Goal: Understand process/instructions: Learn how to perform a task or action

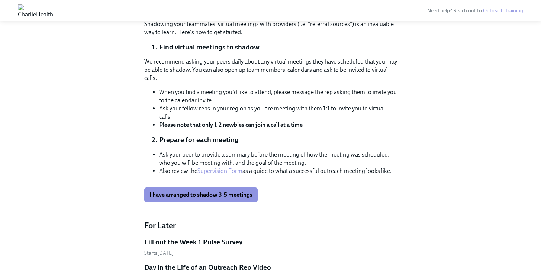
scroll to position [750, 0]
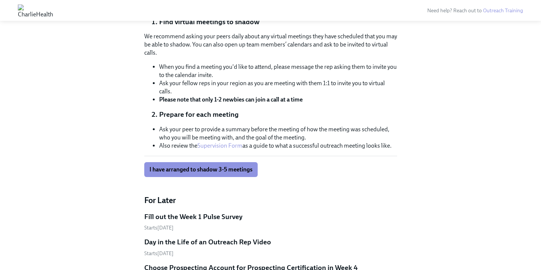
click at [270, 104] on div "Shadowing your teammates' virtual meetings with providers (i.e. "referral sourc…" at bounding box center [270, 86] width 253 height 182
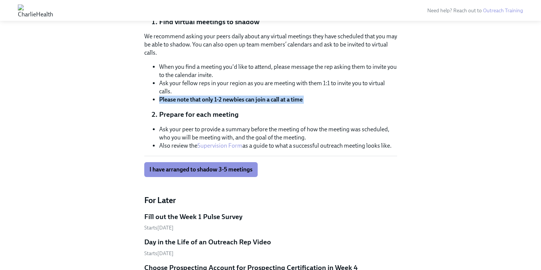
click at [270, 104] on div "Shadowing your teammates' virtual meetings with providers (i.e. "referral sourc…" at bounding box center [270, 86] width 253 height 182
click at [274, 100] on strong "Please note that only 1-2 newbies can join a call at a time" at bounding box center [231, 99] width 144 height 7
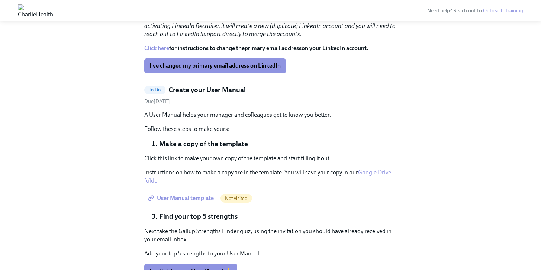
scroll to position [440, 0]
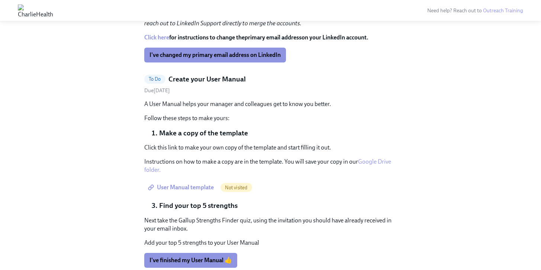
click at [380, 162] on link "Google Drive folder." at bounding box center [267, 165] width 247 height 15
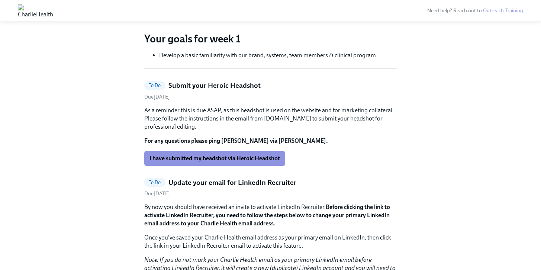
scroll to position [335, 0]
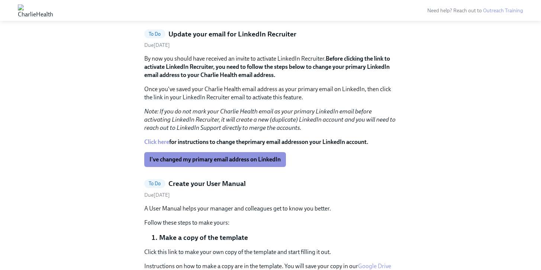
click at [159, 142] on link "Click here" at bounding box center [156, 141] width 25 height 7
click at [250, 85] on div "By now you should have received an invite to activate LinkedIn Recruiter. Befor…" at bounding box center [270, 93] width 253 height 77
click at [249, 94] on p "Once you've saved your Charlie Health email address as your primary email on Li…" at bounding box center [270, 93] width 253 height 16
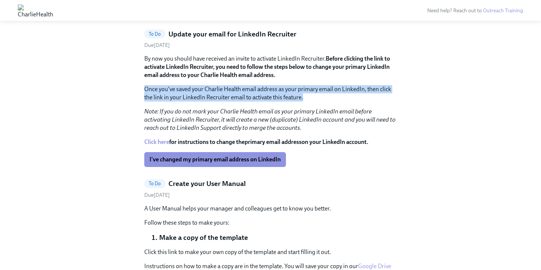
click at [249, 94] on p "Once you've saved your Charlie Health email address as your primary email on Li…" at bounding box center [270, 93] width 253 height 16
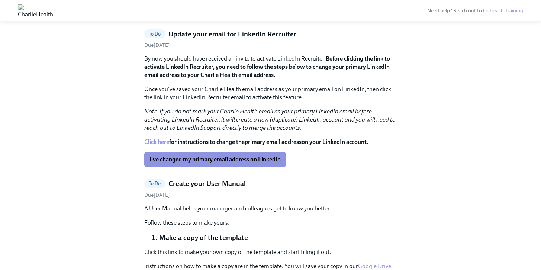
click at [245, 122] on em "Note: If you do not mark your Charlie Health email as your primary LinkedIn ema…" at bounding box center [269, 119] width 251 height 23
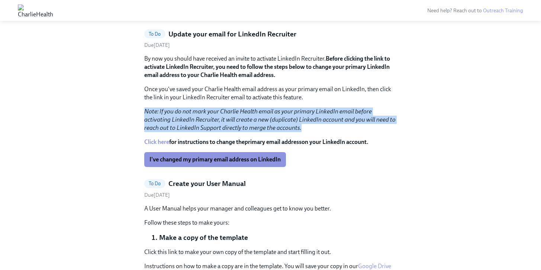
click at [245, 122] on em "Note: If you do not mark your Charlie Health email as your primary LinkedIn ema…" at bounding box center [269, 119] width 251 height 23
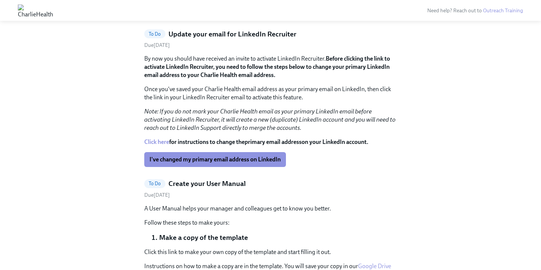
click at [252, 99] on p "Once you've saved your Charlie Health email address as your primary email on Li…" at bounding box center [270, 93] width 253 height 16
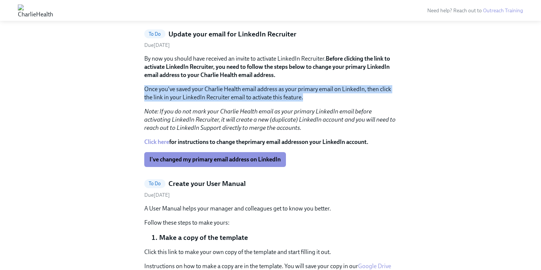
click at [252, 99] on p "Once you've saved your Charlie Health email address as your primary email on Li…" at bounding box center [270, 93] width 253 height 16
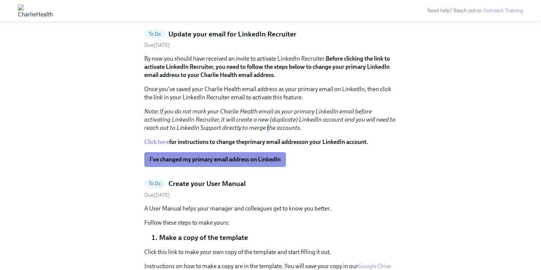
click at [241, 124] on p "Note: If you do not mark your Charlie Health email as your primary LinkedIn ema…" at bounding box center [270, 119] width 253 height 25
click at [254, 97] on p "Once you've saved your Charlie Health email address as your primary email on Li…" at bounding box center [270, 93] width 253 height 16
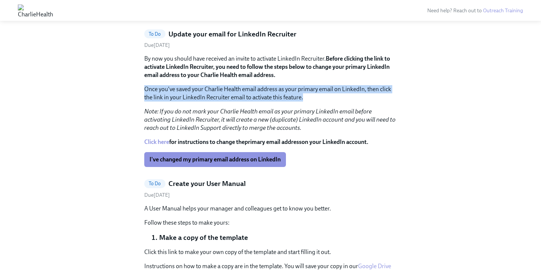
click at [254, 97] on p "Once you've saved your Charlie Health email address as your primary email on Li…" at bounding box center [270, 93] width 253 height 16
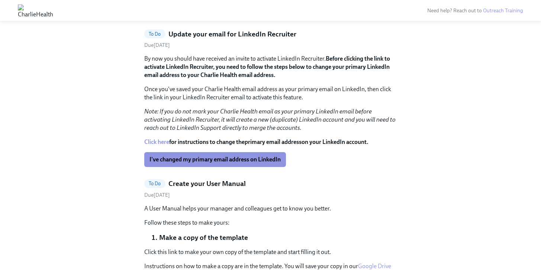
click at [245, 125] on em "Note: If you do not mark your Charlie Health email as your primary LinkedIn ema…" at bounding box center [269, 119] width 251 height 23
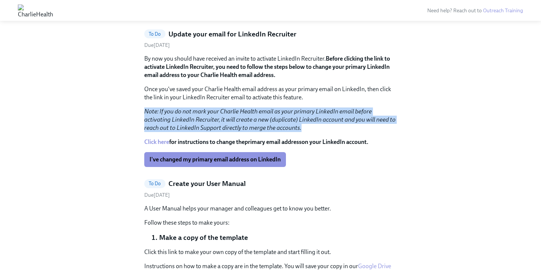
click at [245, 125] on em "Note: If you do not mark your Charlie Health email as your primary LinkedIn ema…" at bounding box center [269, 119] width 251 height 23
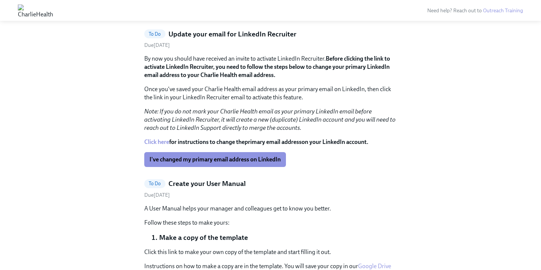
click at [250, 101] on p "Once you've saved your Charlie Health email address as your primary email on Li…" at bounding box center [270, 93] width 253 height 16
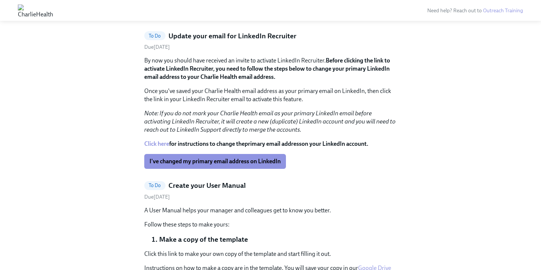
scroll to position [333, 0]
click at [280, 31] on div "To Do Submit your Heroic Headshot Due [DATE] As a reminder this is due ASAP, as…" at bounding box center [270, 265] width 253 height 660
click at [279, 98] on p "Once you've saved your Charlie Health email address as your primary email on Li…" at bounding box center [270, 95] width 253 height 16
click at [248, 106] on div "By now you should have received an invite to activate LinkedIn Recruiter. Befor…" at bounding box center [270, 95] width 253 height 77
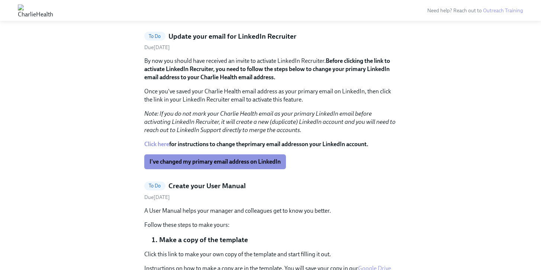
click at [242, 119] on em "Note: If you do not mark your Charlie Health email as your primary LinkedIn ema…" at bounding box center [269, 121] width 251 height 23
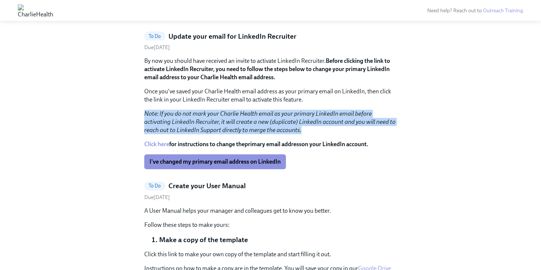
click at [242, 119] on em "Note: If you do not mark your Charlie Health email as your primary LinkedIn ema…" at bounding box center [269, 121] width 251 height 23
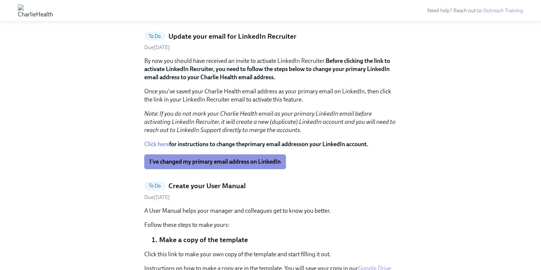
click at [275, 97] on p "Once you've saved your Charlie Health email address as your primary email on Li…" at bounding box center [270, 95] width 253 height 16
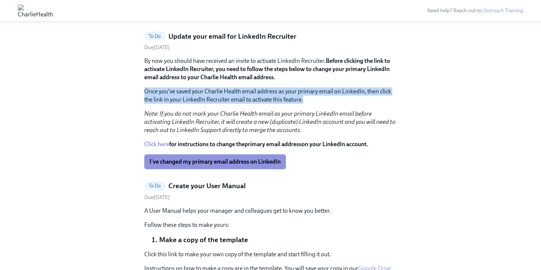
click at [275, 97] on p "Once you've saved your Charlie Health email address as your primary email on Li…" at bounding box center [270, 95] width 253 height 16
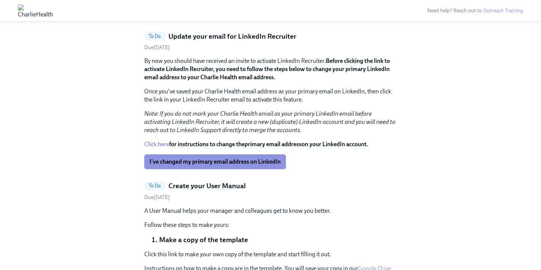
drag, startPoint x: 255, startPoint y: 122, endPoint x: 282, endPoint y: 103, distance: 33.3
click at [255, 122] on em "Note: If you do not mark your Charlie Health email as your primary LinkedIn ema…" at bounding box center [269, 121] width 251 height 23
click at [216, 109] on div "By now you should have received an invite to activate LinkedIn Recruiter. Befor…" at bounding box center [270, 95] width 253 height 77
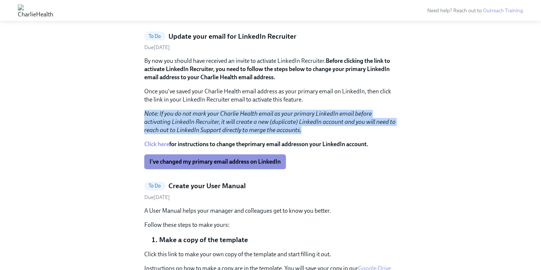
click at [216, 109] on div "By now you should have received an invite to activate LinkedIn Recruiter. Befor…" at bounding box center [270, 95] width 253 height 77
click at [152, 147] on link "Click here" at bounding box center [156, 144] width 25 height 7
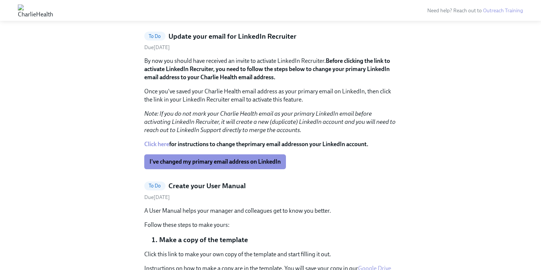
click at [232, 86] on div "By now you should have received an invite to activate LinkedIn Recruiter. Befor…" at bounding box center [270, 95] width 253 height 77
click at [230, 76] on strong "Before clicking the link to activate LinkedIn Recruiter, you need to follow the…" at bounding box center [267, 68] width 246 height 23
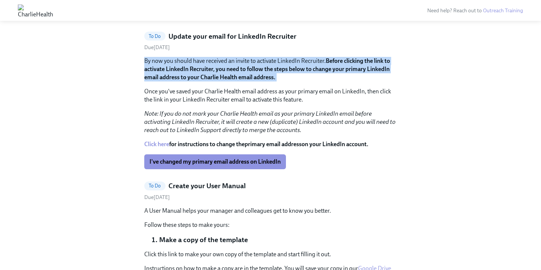
click at [230, 76] on strong "Before clicking the link to activate LinkedIn Recruiter, you need to follow the…" at bounding box center [267, 68] width 246 height 23
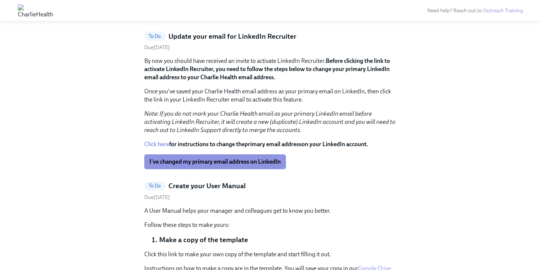
click at [280, 97] on p "Once you've saved your Charlie Health email address as your primary email on Li…" at bounding box center [270, 95] width 253 height 16
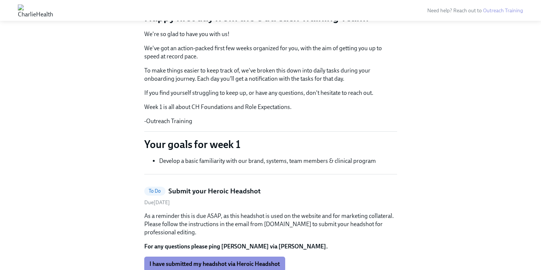
scroll to position [0, 0]
